Goal: Register for event/course

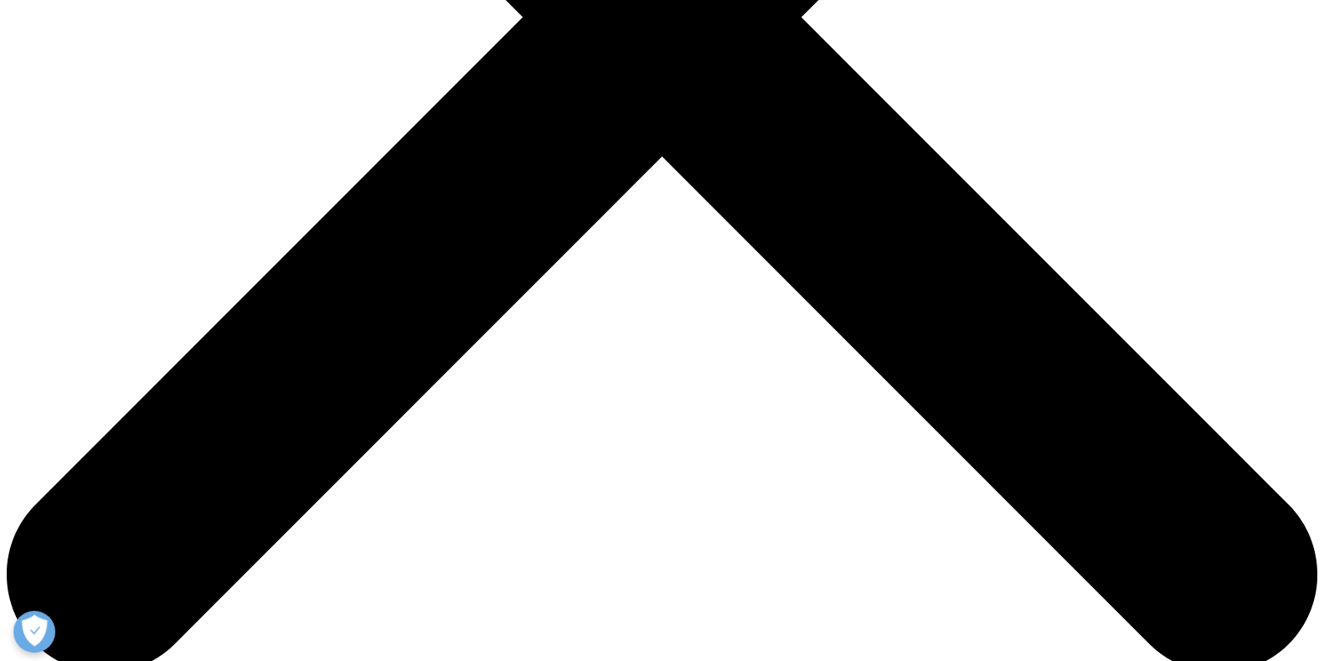
scroll to position [717, 0]
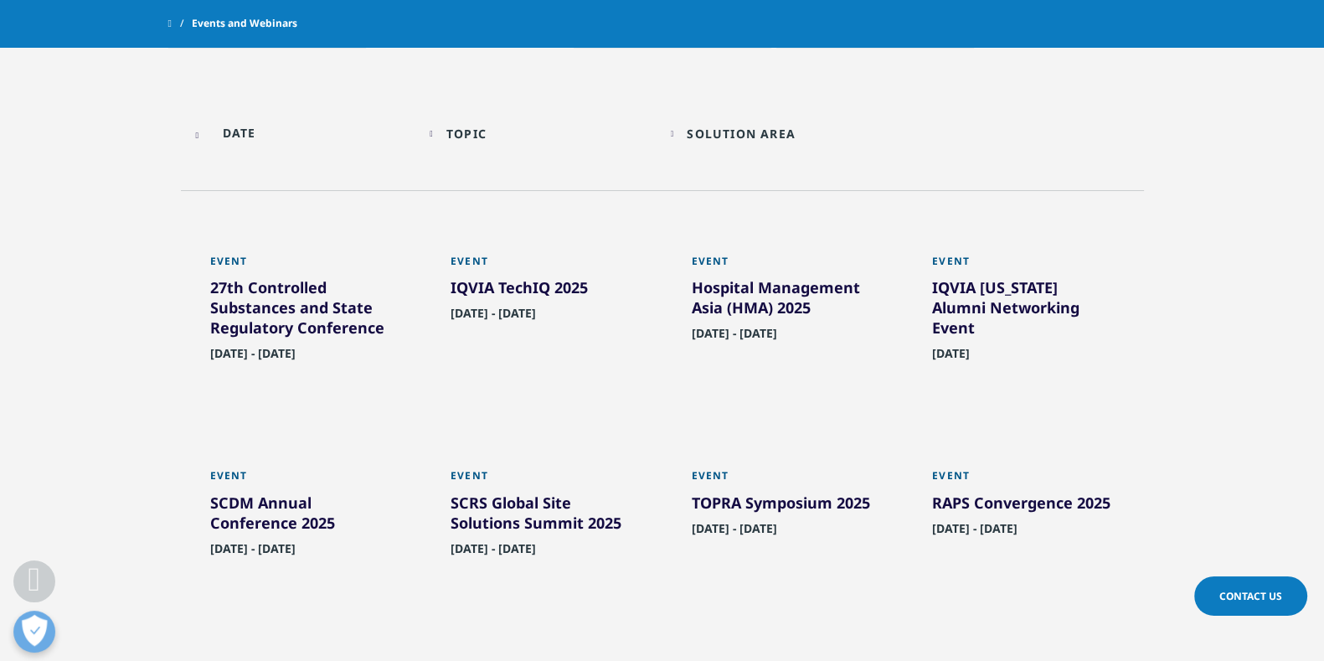
click at [500, 282] on div "IQVIA TechIQ 2025" at bounding box center [541, 290] width 183 height 27
click at [493, 286] on div "IQVIA TechIQ 2025" at bounding box center [541, 290] width 183 height 27
click at [975, 300] on div "IQVIA North Carolina Alumni Networking Event" at bounding box center [1023, 310] width 183 height 67
click at [545, 283] on div "IQVIA TechIQ 2025" at bounding box center [541, 290] width 183 height 27
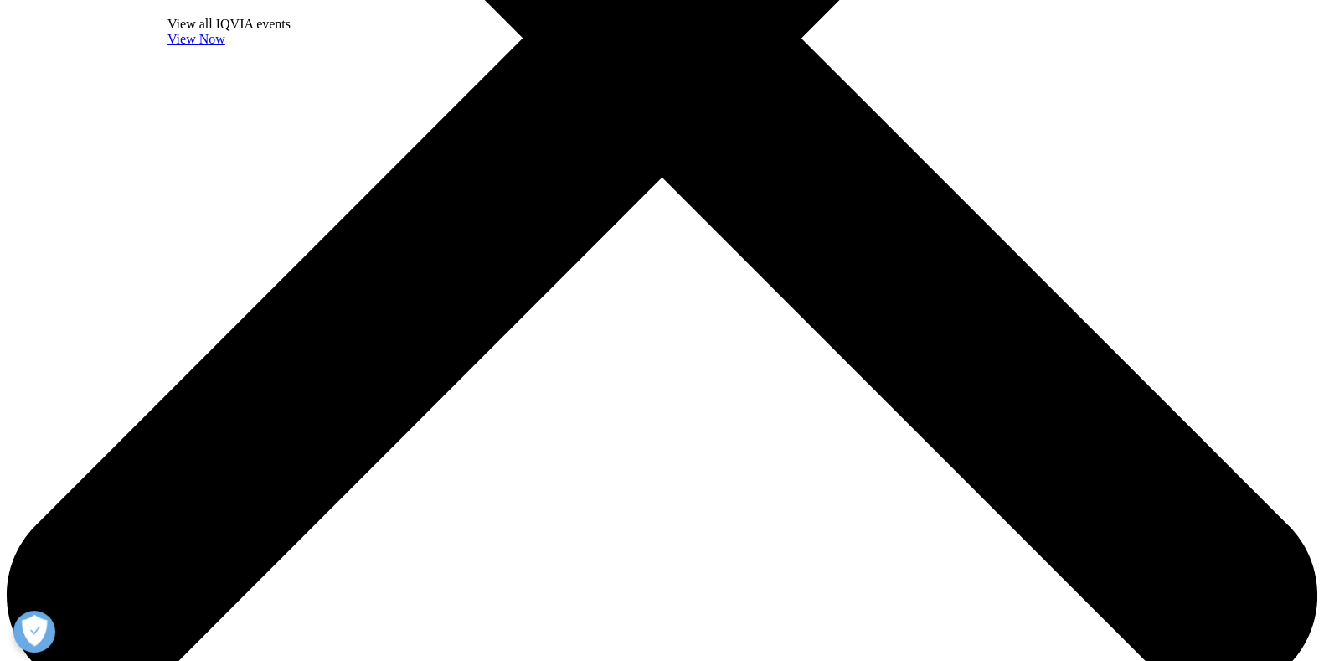
scroll to position [817, 0]
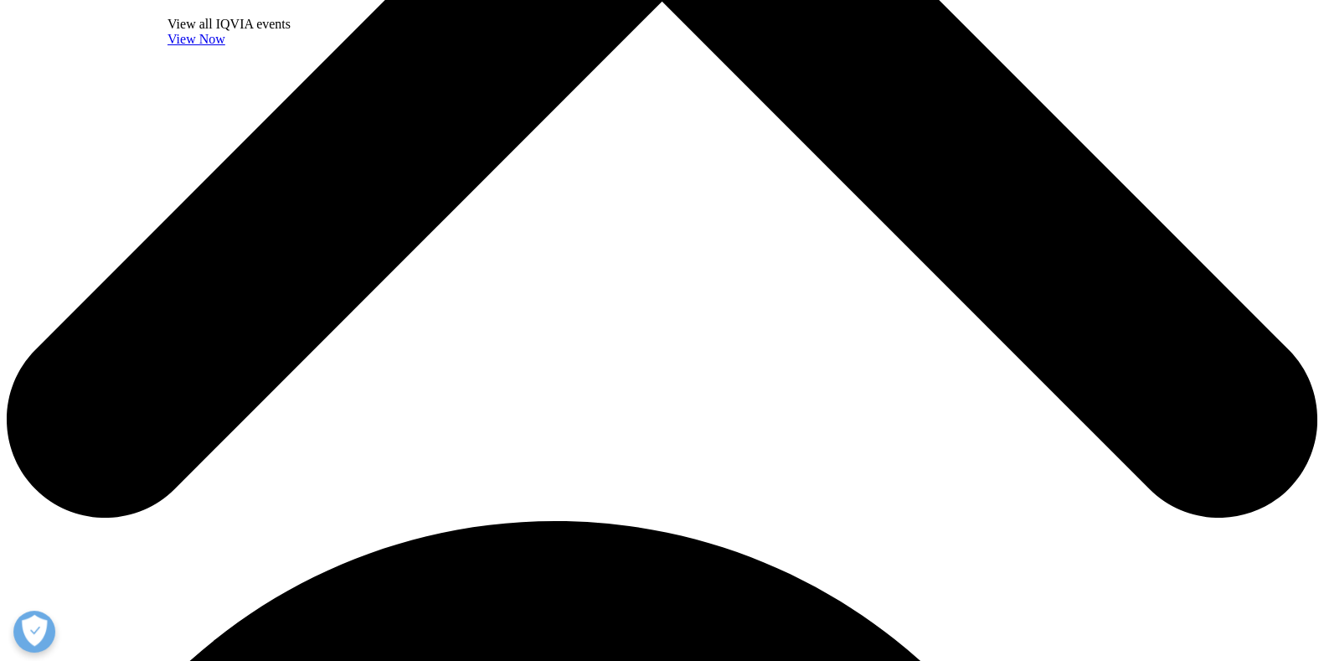
drag, startPoint x: 587, startPoint y: 145, endPoint x: 1106, endPoint y: 279, distance: 536.1
copy div "What to expect: Valuable insights from industry leaders Interactive sessions wi…"
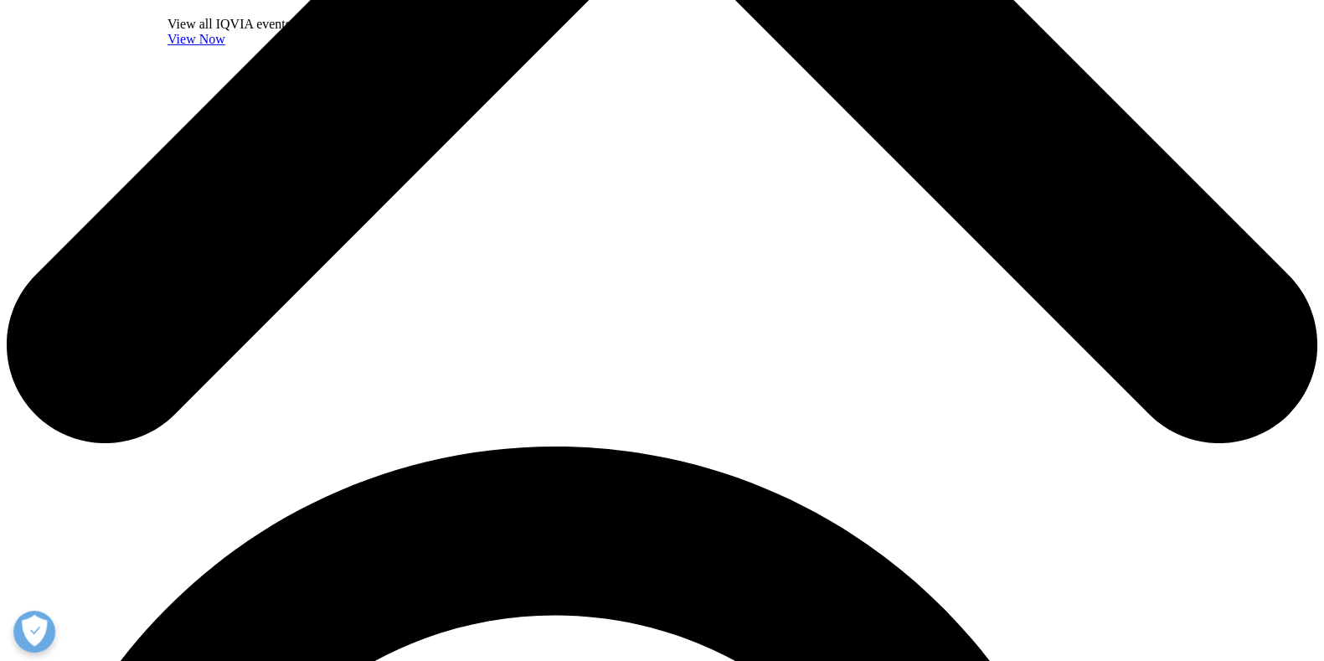
scroll to position [1046, 0]
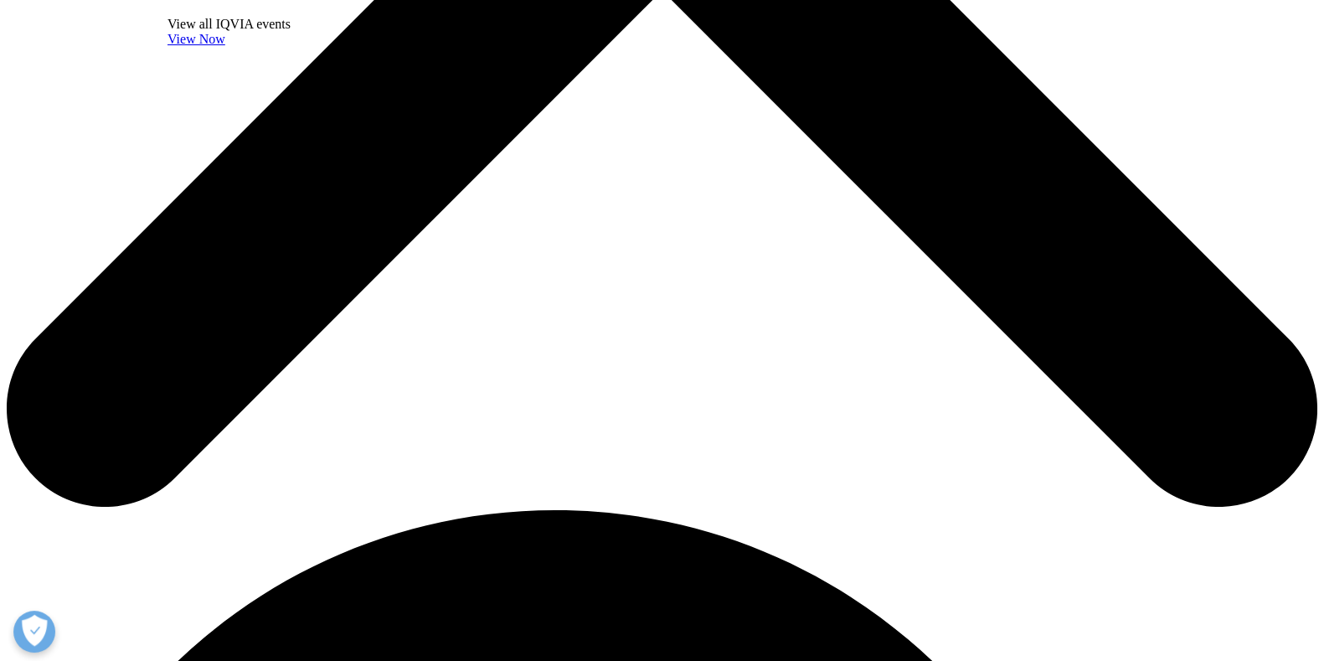
scroll to position [826, 0]
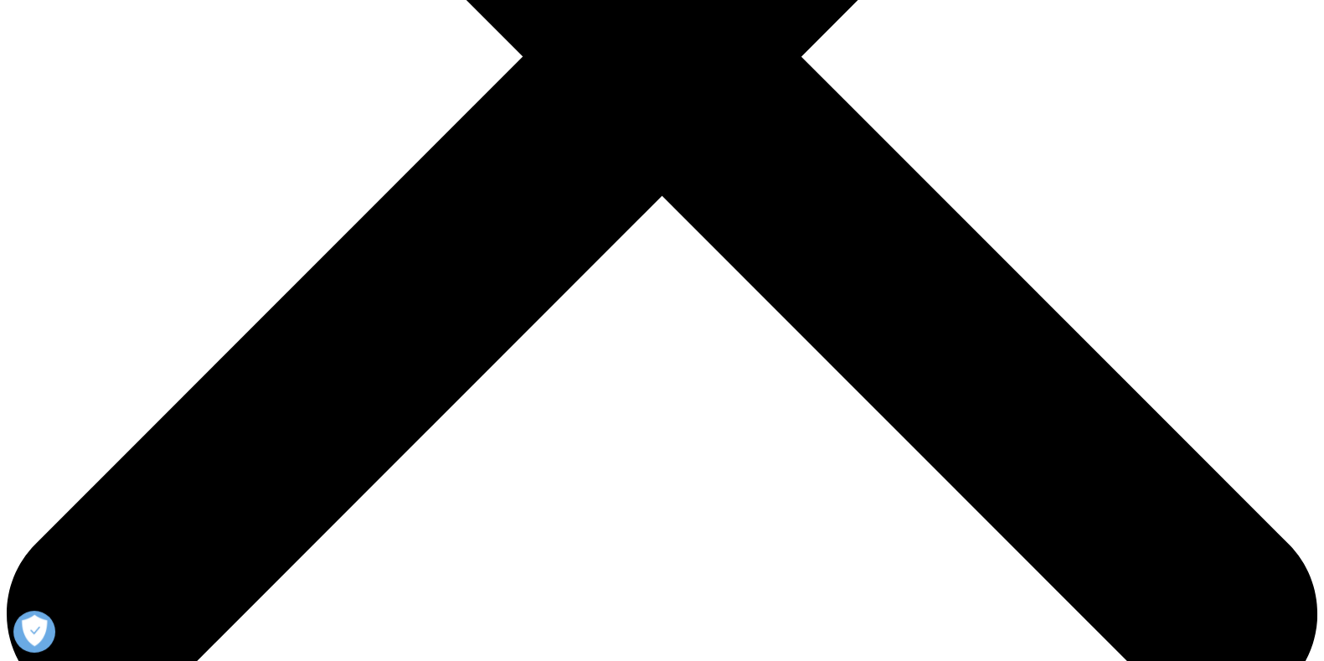
scroll to position [620, 0]
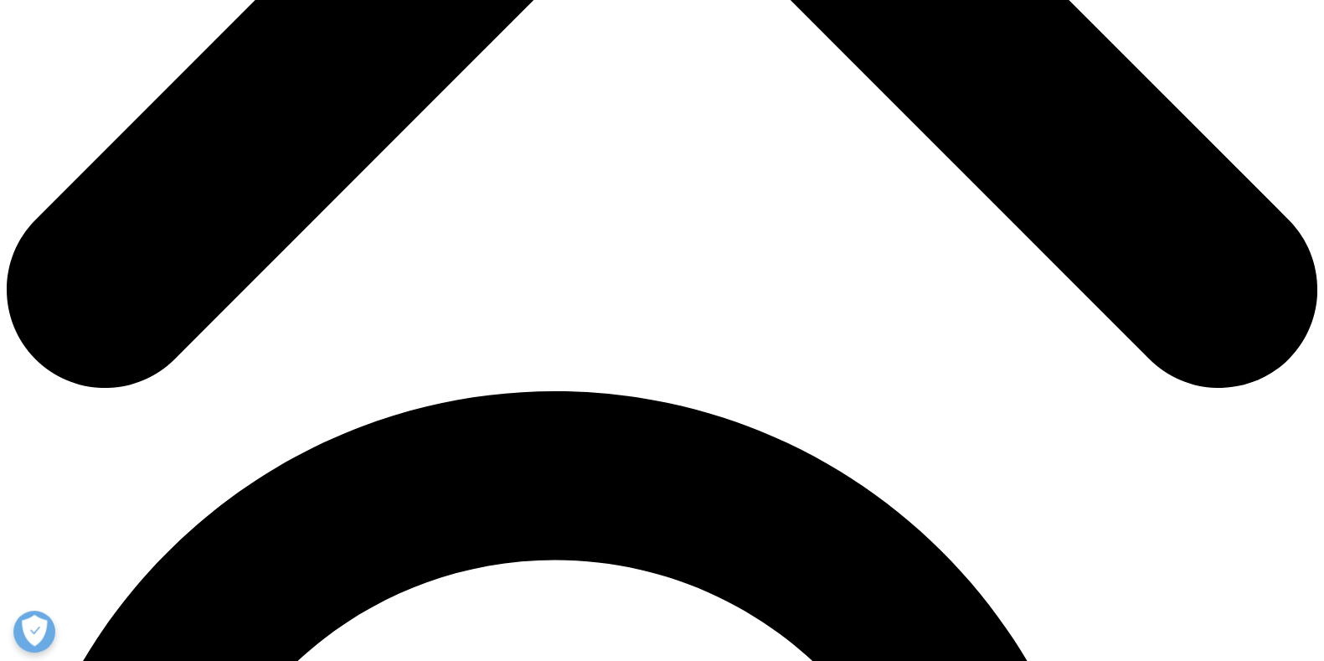
scroll to position [948, 0]
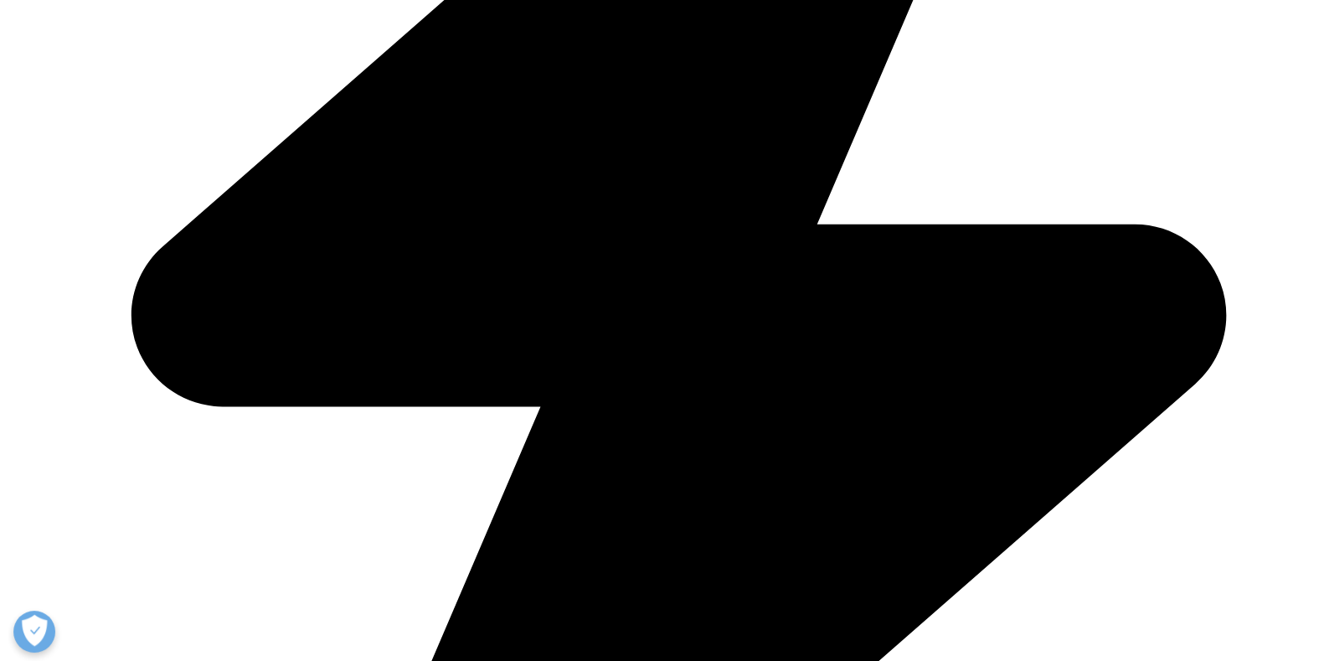
scroll to position [832, 0]
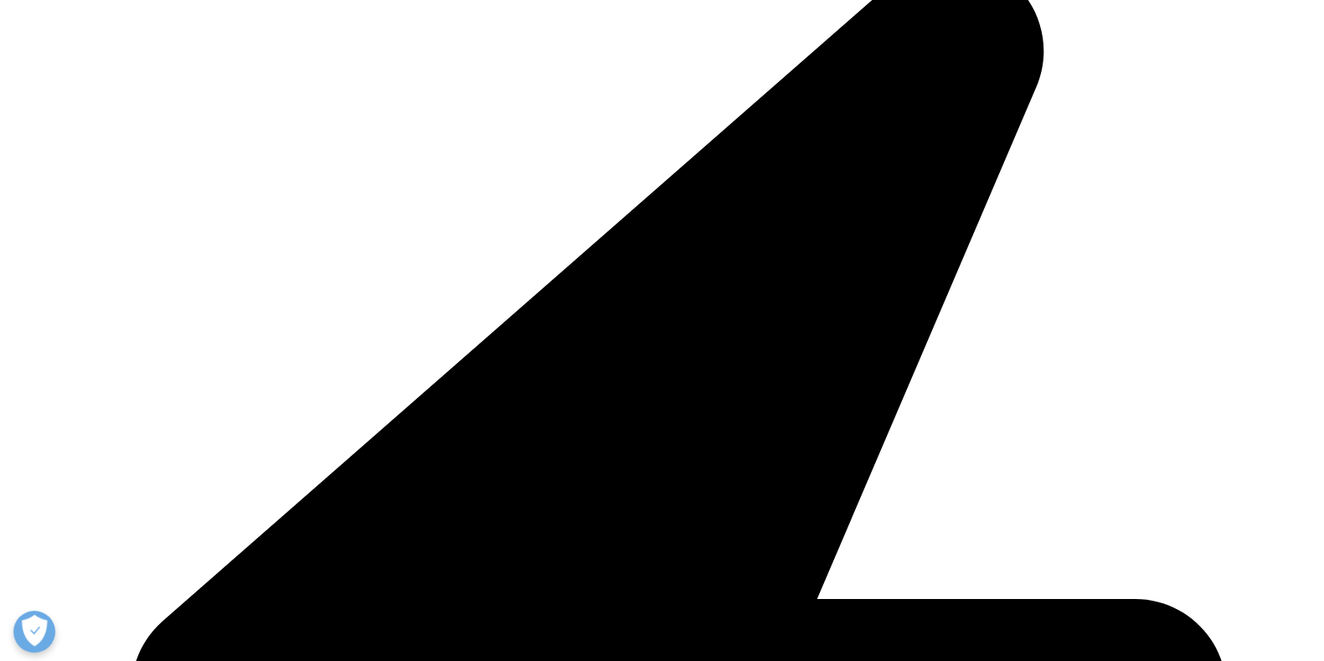
scroll to position [440, 0]
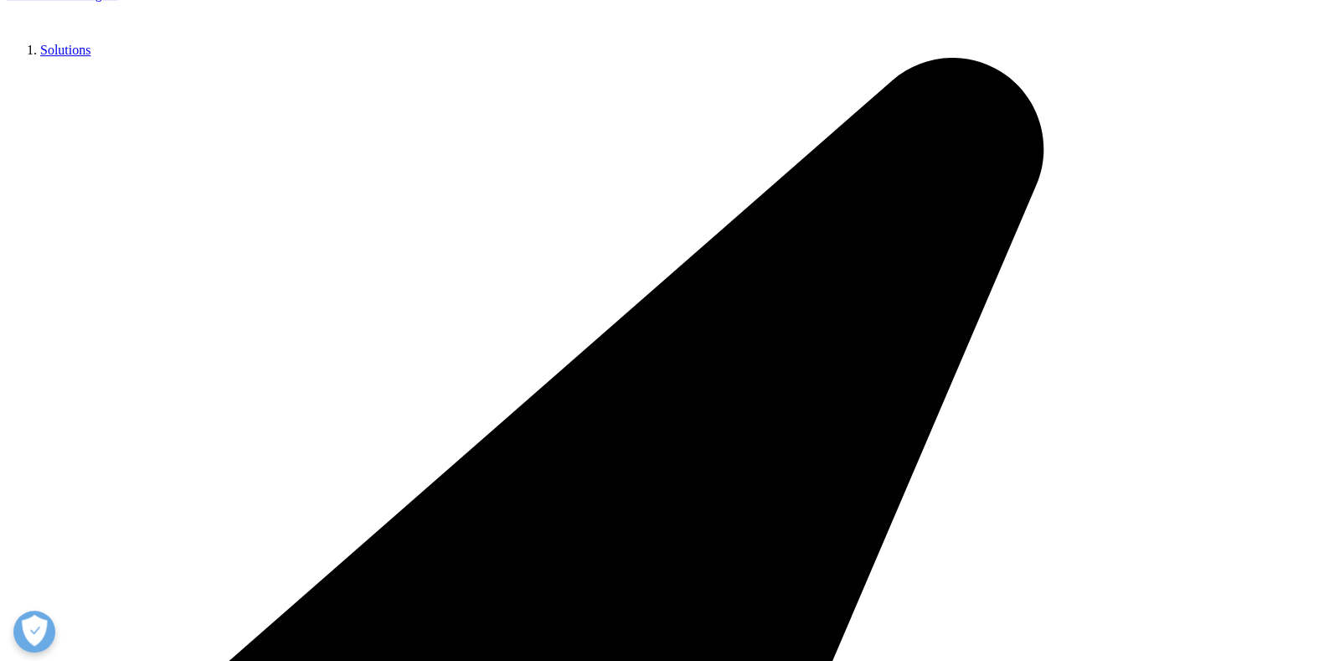
scroll to position [919, 0]
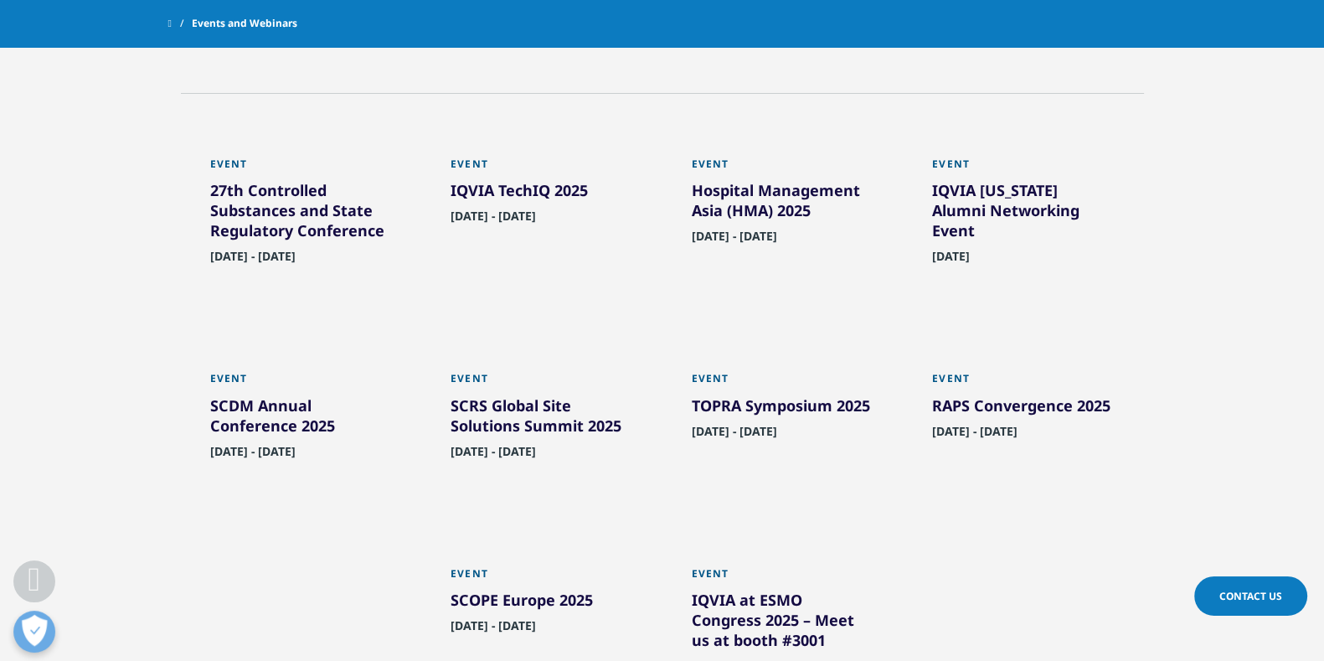
click at [828, 416] on div "TOPRA Symposium 2025" at bounding box center [783, 408] width 183 height 27
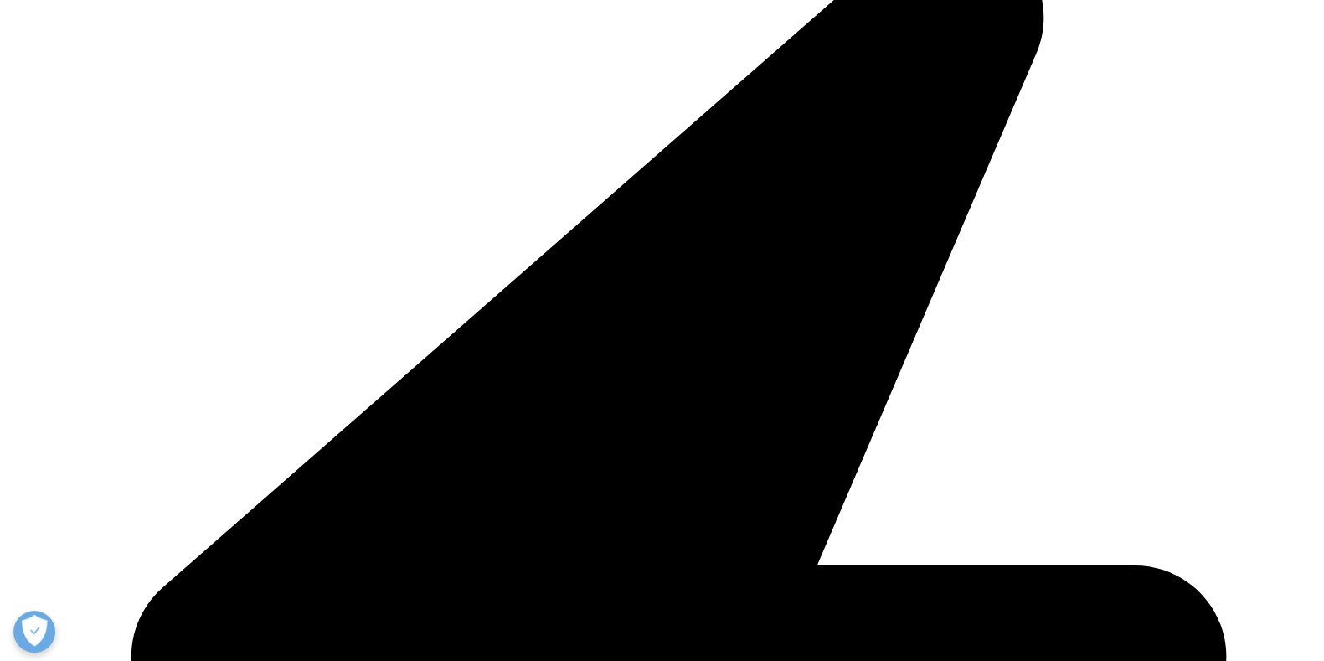
scroll to position [1173, 0]
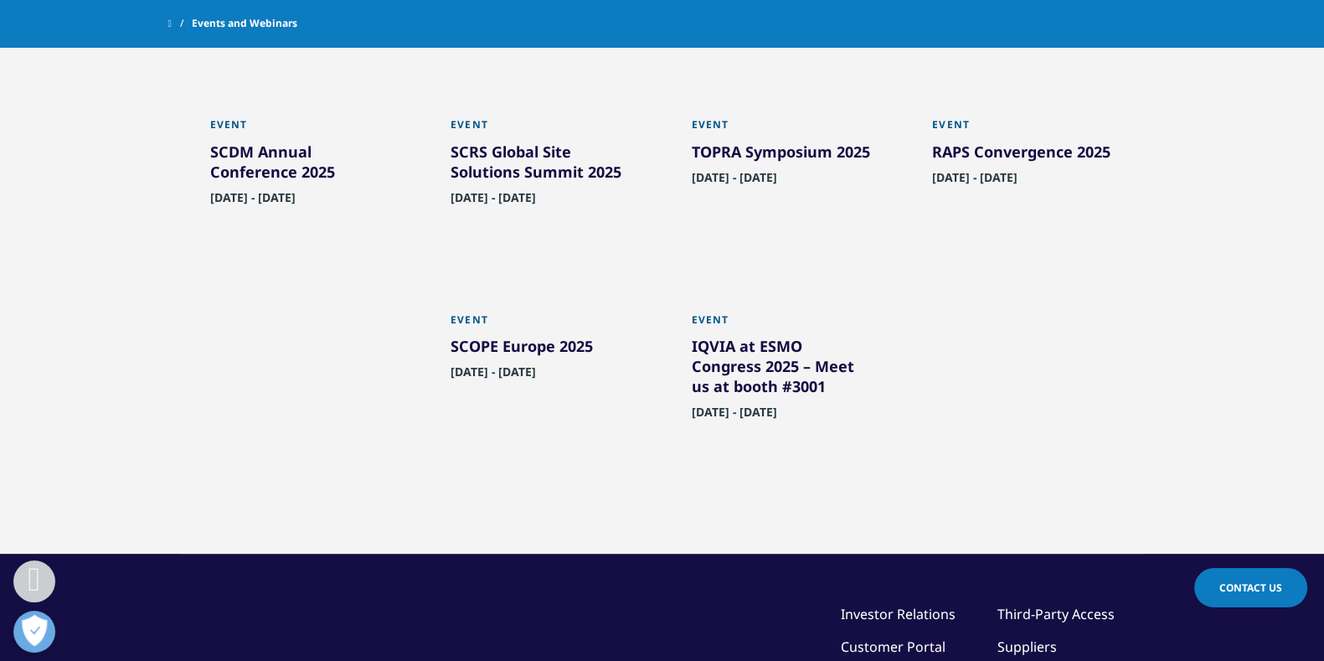
click at [559, 363] on div "SCOPE Europe 2025" at bounding box center [541, 349] width 183 height 27
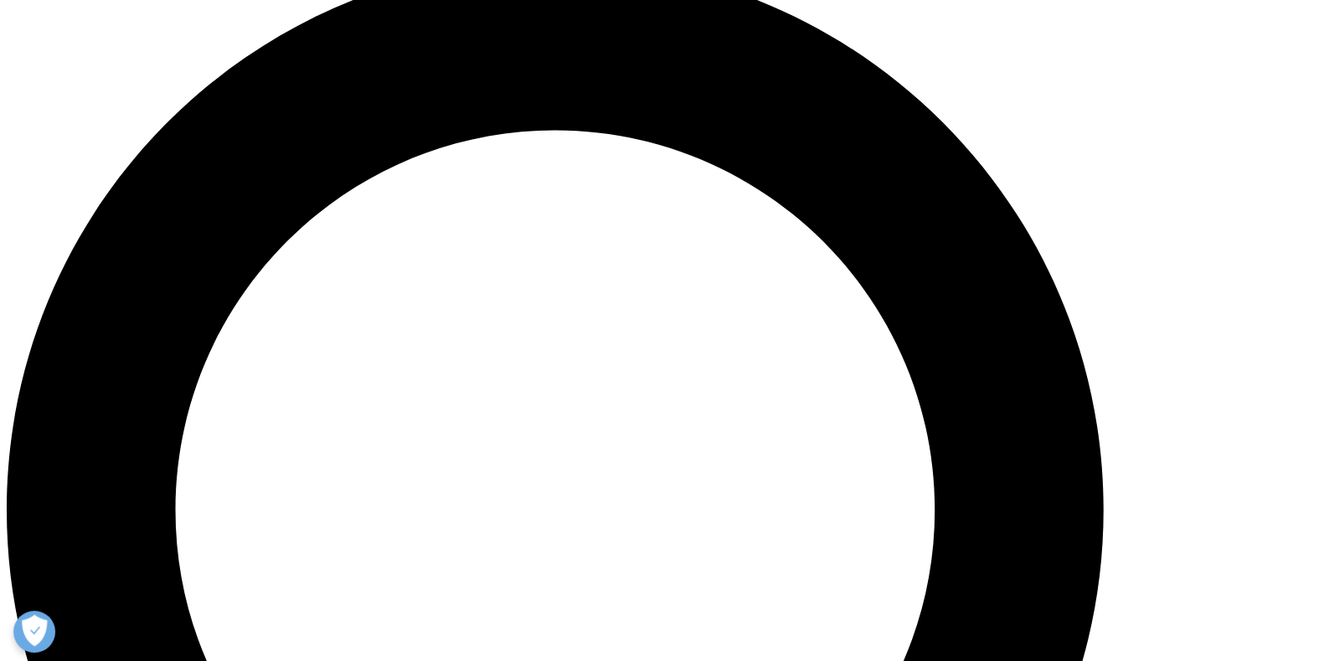
scroll to position [1370, 0]
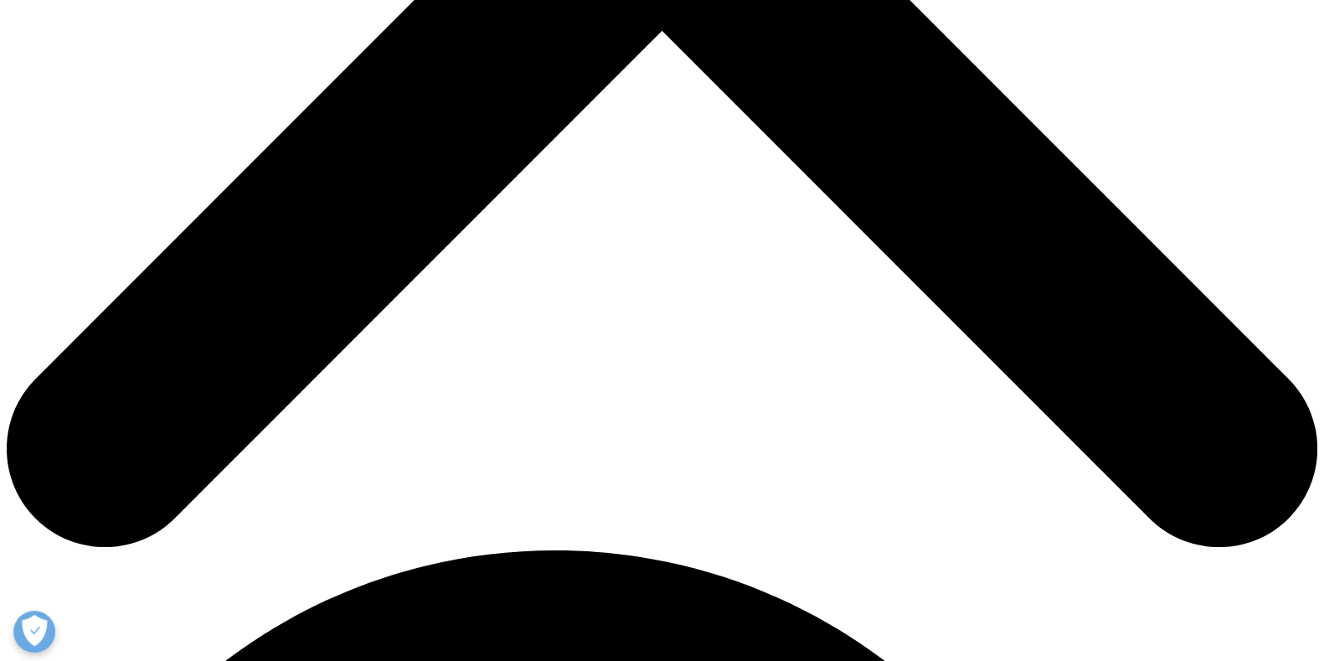
scroll to position [778, 0]
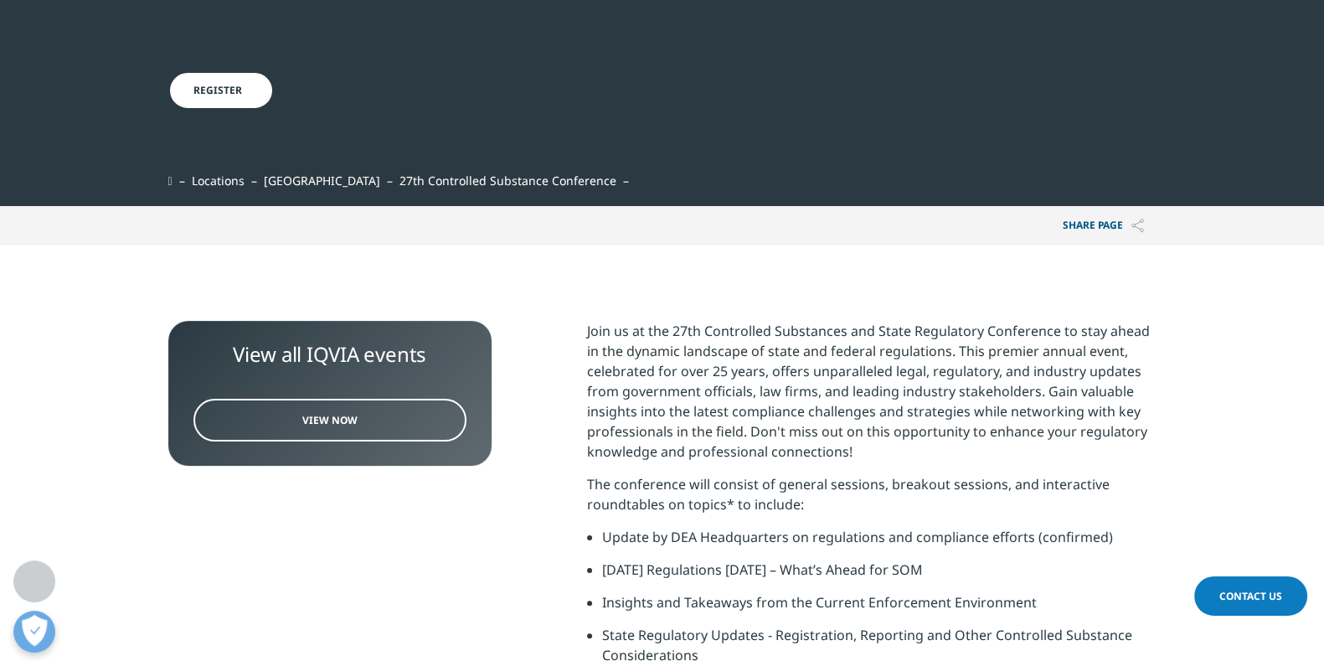
scroll to position [390, 0]
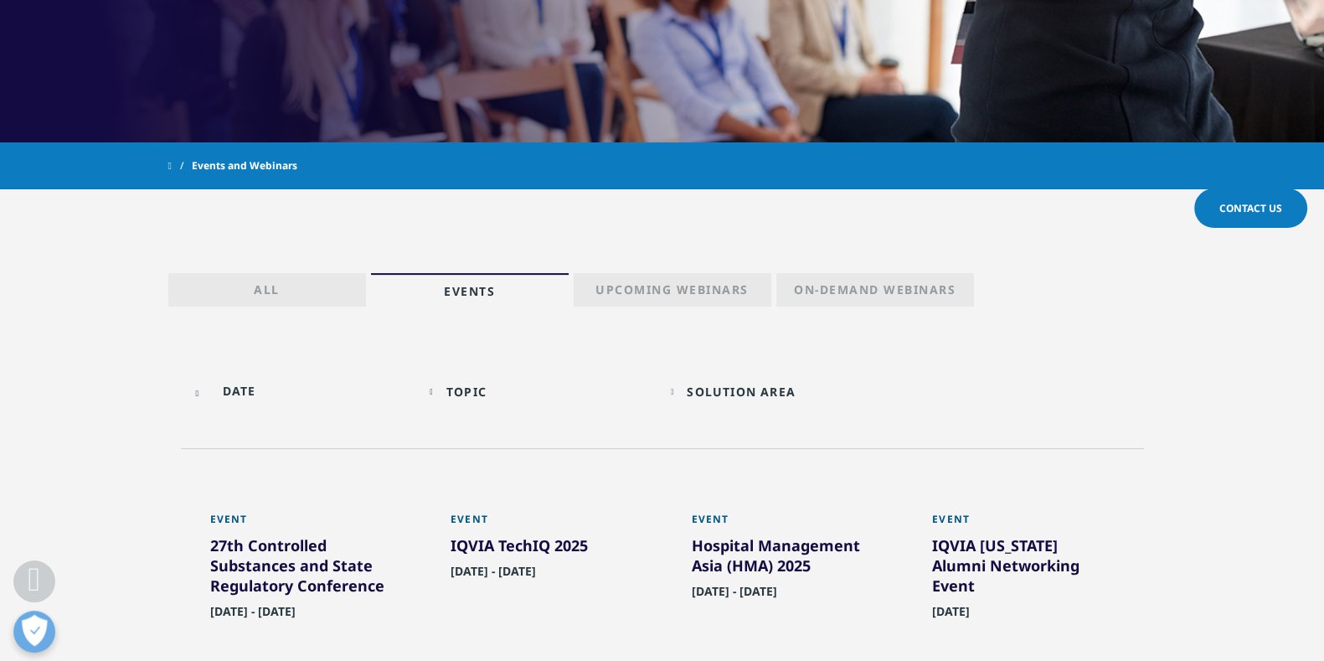
click at [831, 293] on p "On-Demand Webinars" at bounding box center [875, 292] width 162 height 23
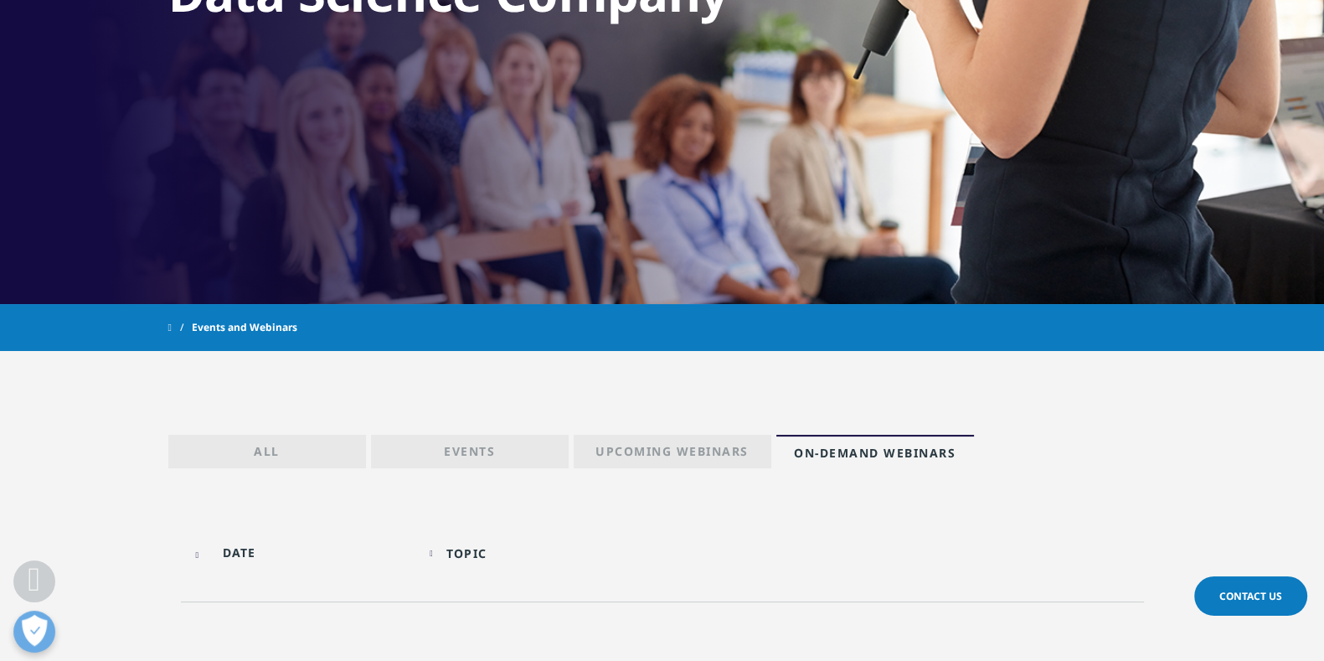
scroll to position [435, 0]
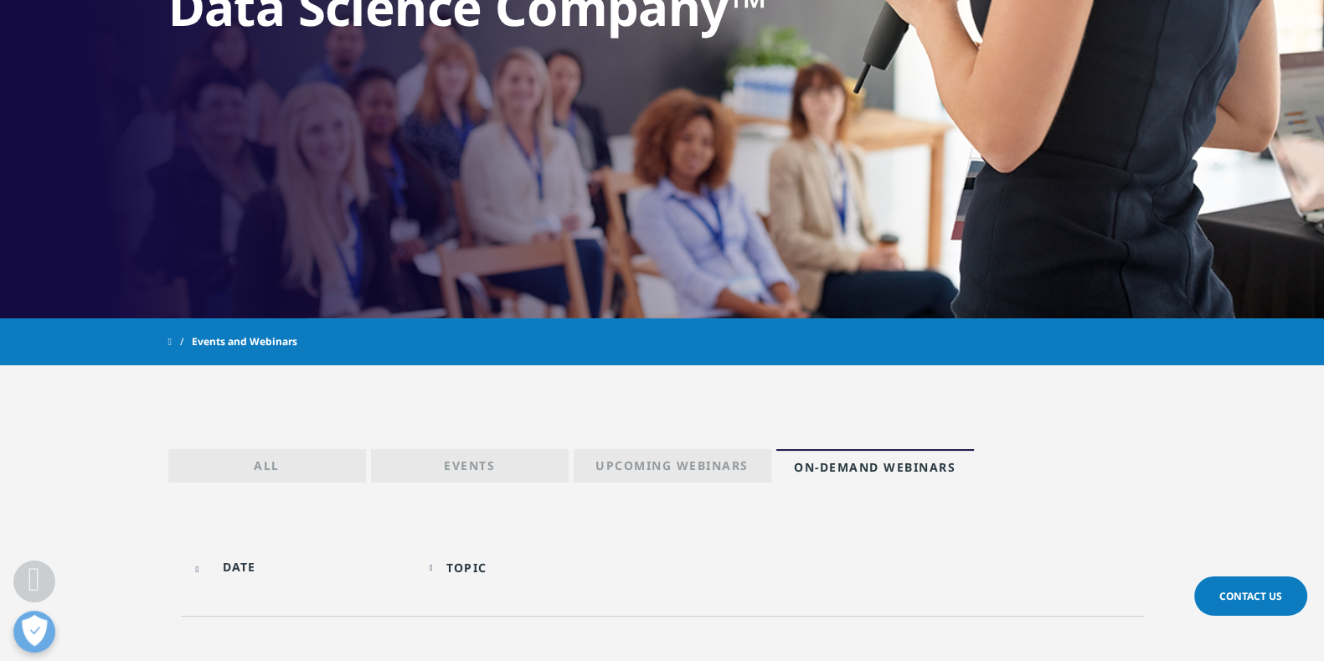
click at [491, 464] on p "Events" at bounding box center [469, 468] width 51 height 23
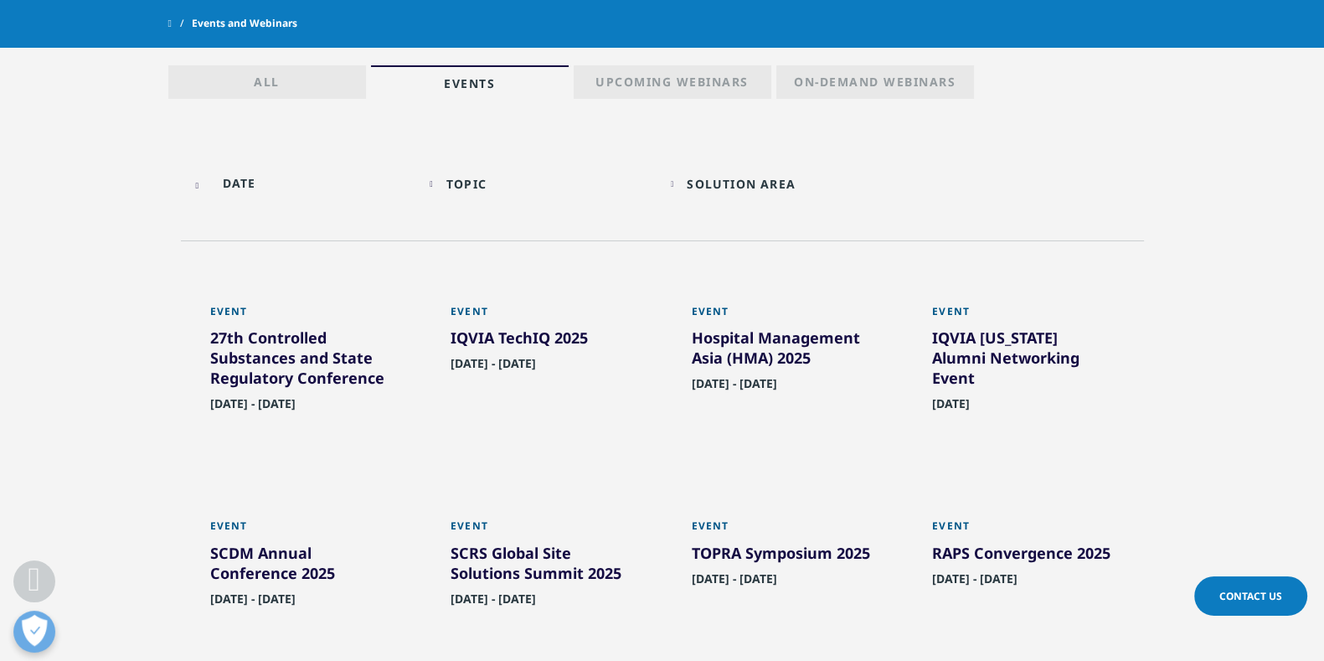
click at [775, 339] on div "Hospital Management Asia (HMA) 2025" at bounding box center [783, 350] width 183 height 47
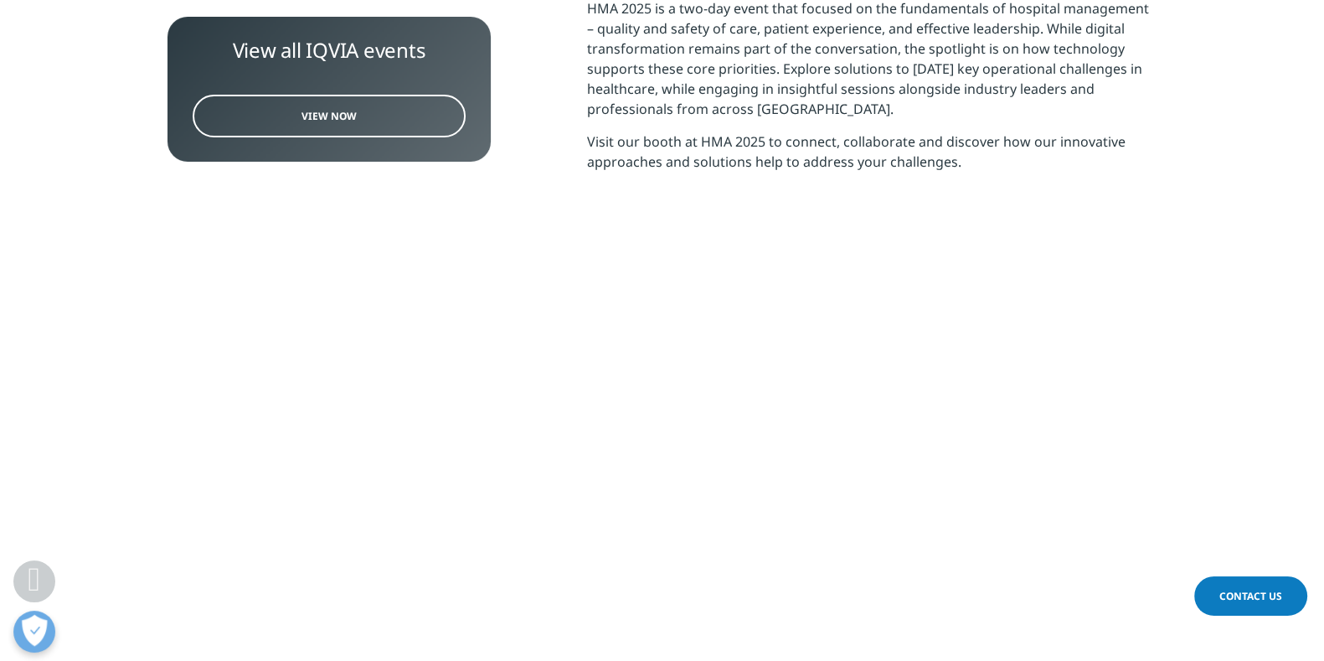
scroll to position [721, 0]
